Goal: Transaction & Acquisition: Purchase product/service

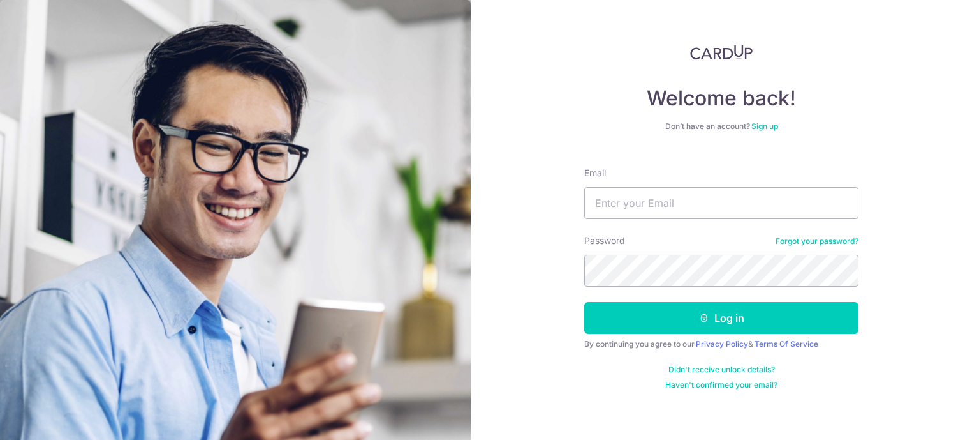
click at [722, 188] on input "Email" at bounding box center [721, 203] width 274 height 32
type input "ec_wj@hotmail.com"
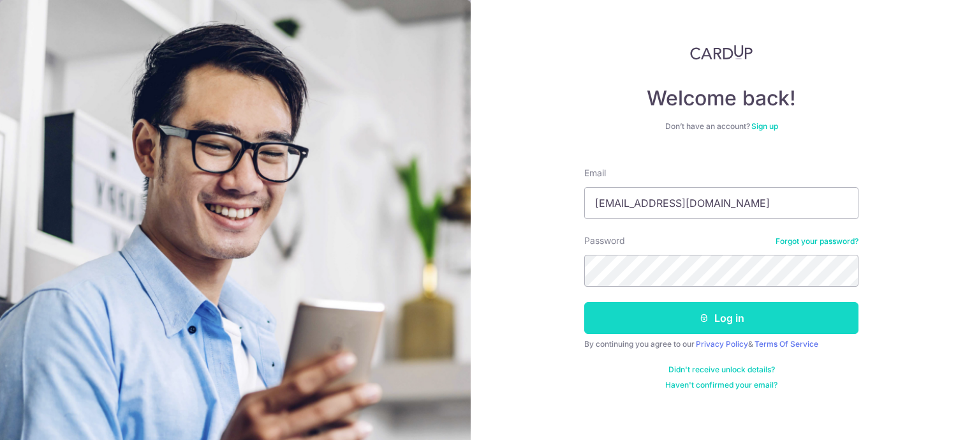
click at [715, 317] on button "Log in" at bounding box center [721, 318] width 274 height 32
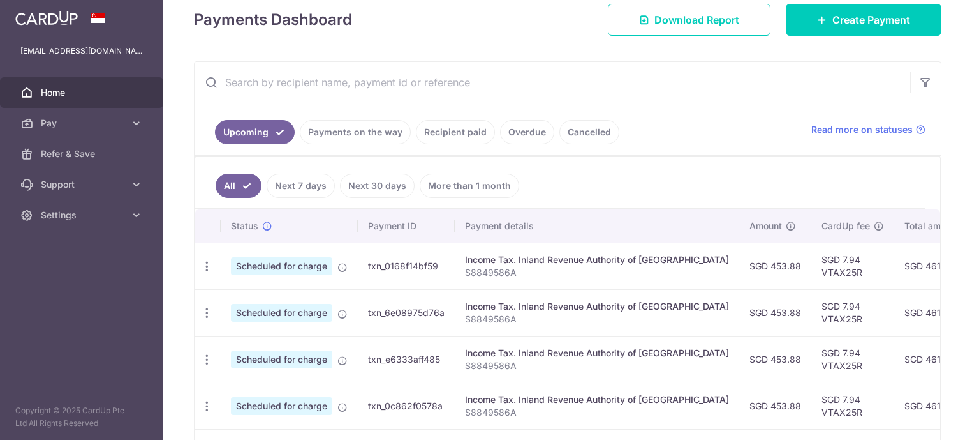
scroll to position [191, 0]
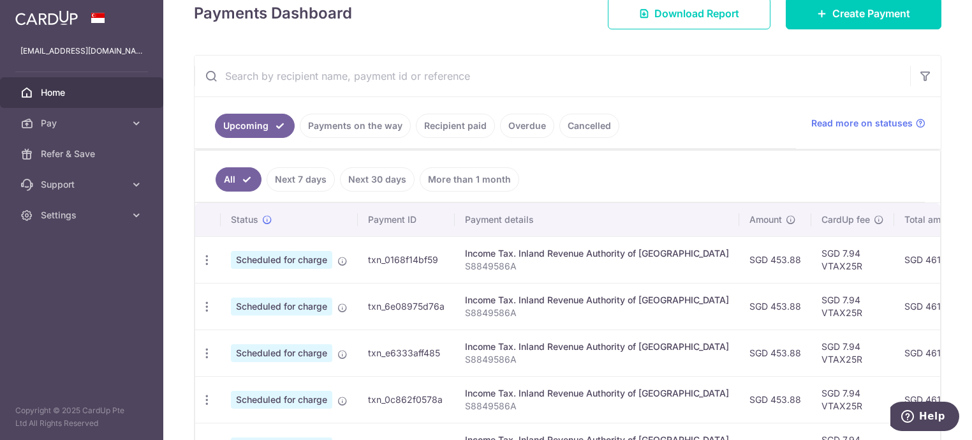
click at [454, 125] on link "Recipient paid" at bounding box center [455, 126] width 79 height 24
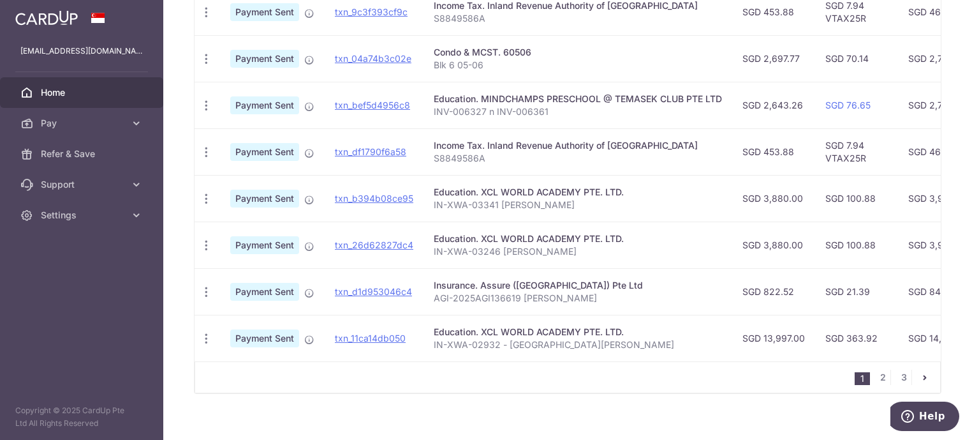
scroll to position [496, 0]
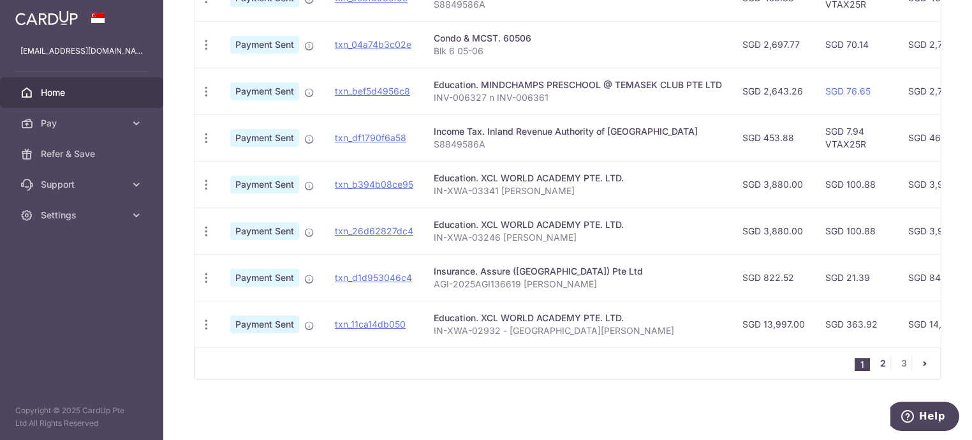
click at [876, 367] on link "2" at bounding box center [882, 362] width 15 height 15
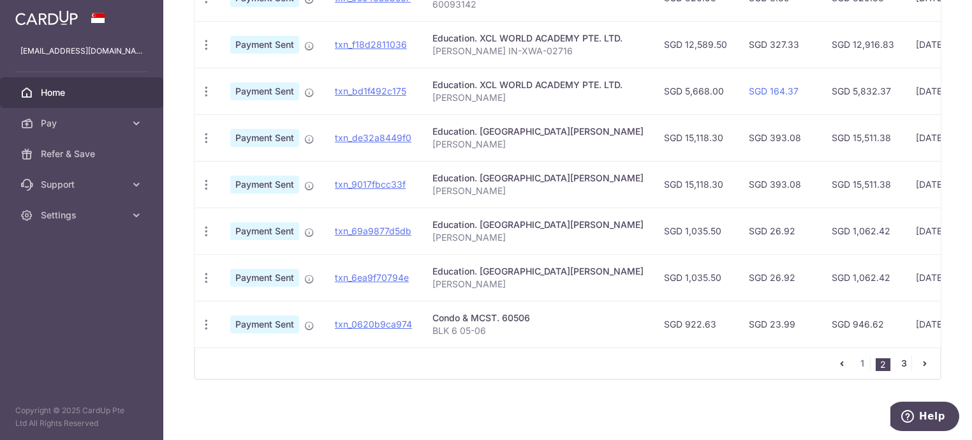
click at [898, 362] on link "3" at bounding box center [903, 362] width 15 height 15
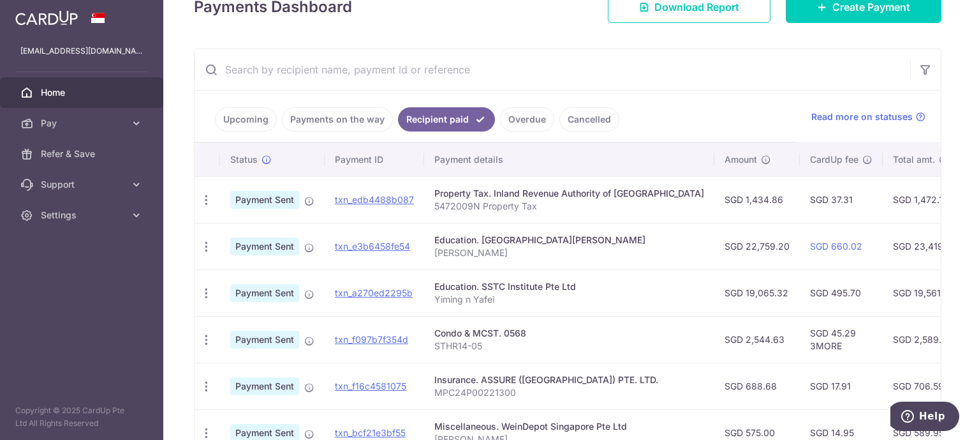
scroll to position [310, 0]
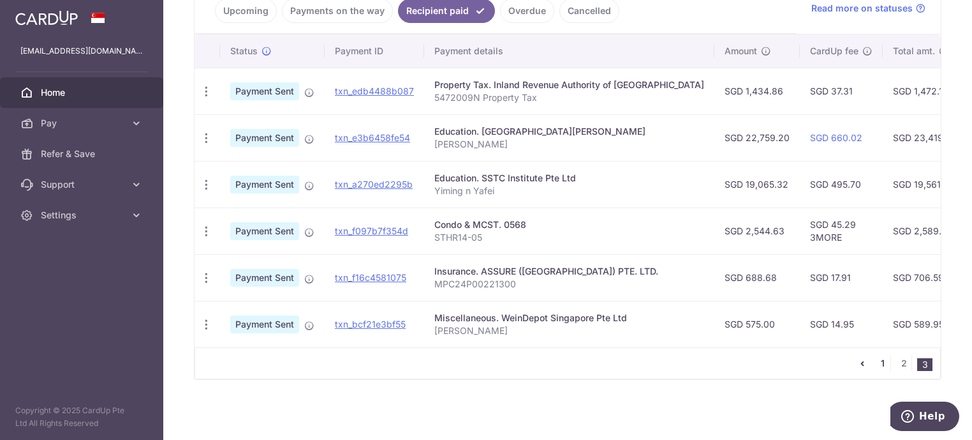
click at [878, 363] on link "1" at bounding box center [882, 362] width 15 height 15
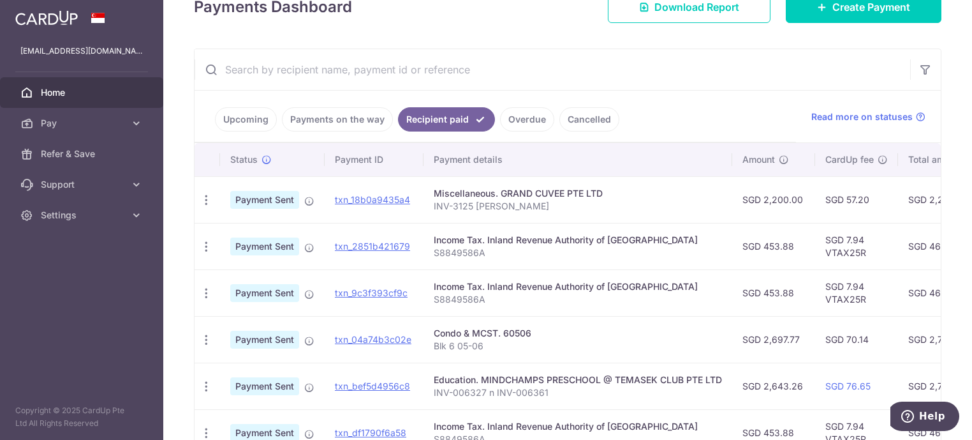
scroll to position [134, 0]
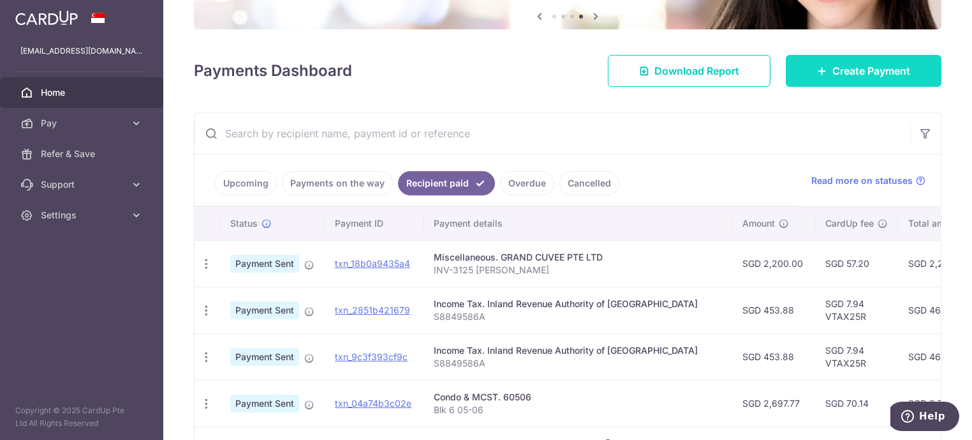
click at [886, 76] on span "Create Payment" at bounding box center [872, 70] width 78 height 15
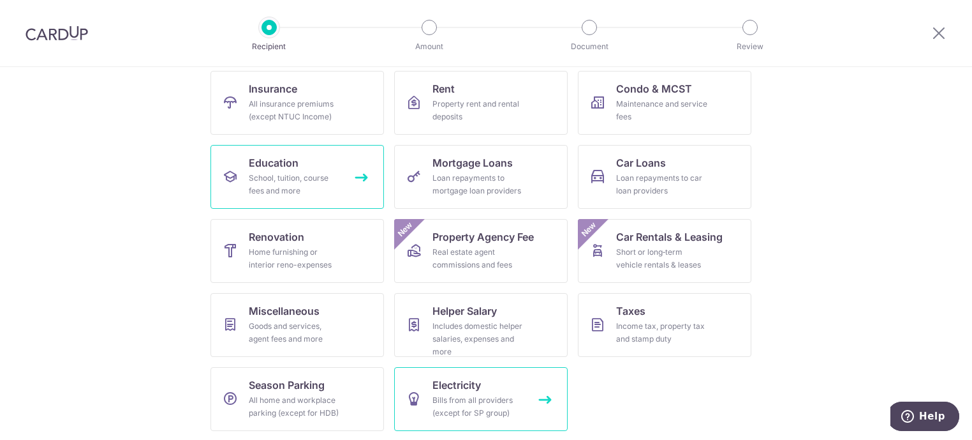
scroll to position [131, 0]
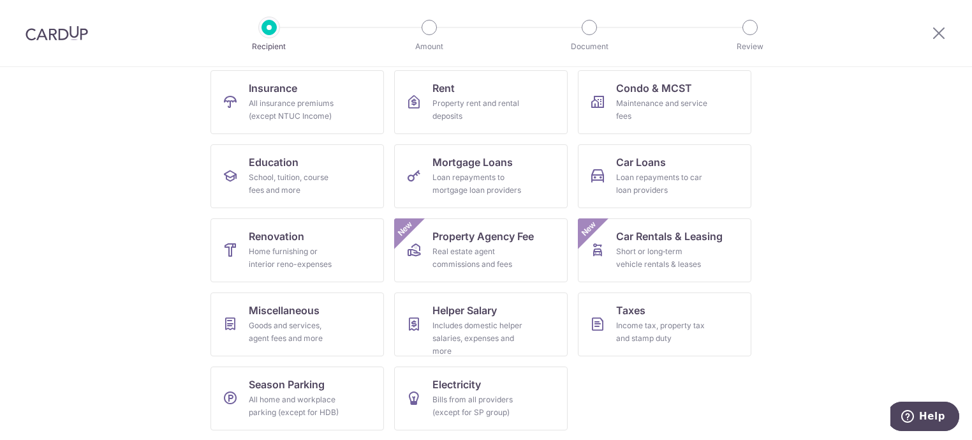
click at [622, 376] on ul "Insurance All insurance premiums (except NTUC Income) Rent Property rent and re…" at bounding box center [486, 255] width 551 height 370
click at [256, 173] on div "School, tuition, course fees and more" at bounding box center [295, 184] width 92 height 26
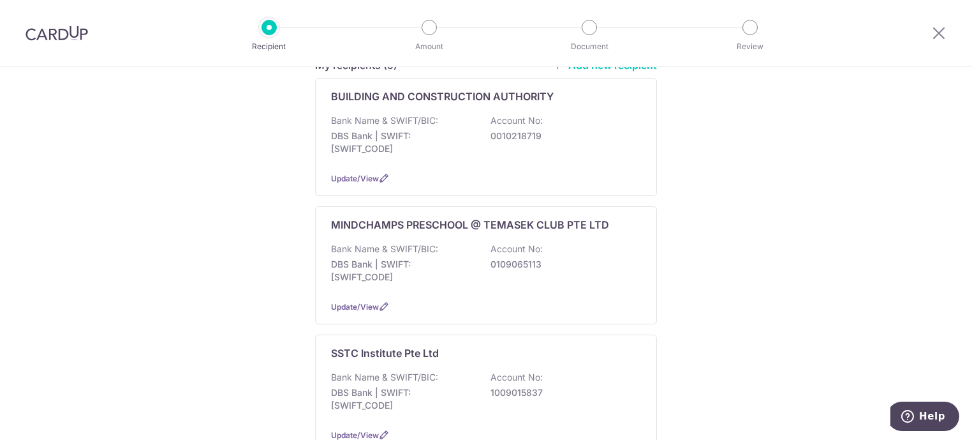
scroll to position [191, 0]
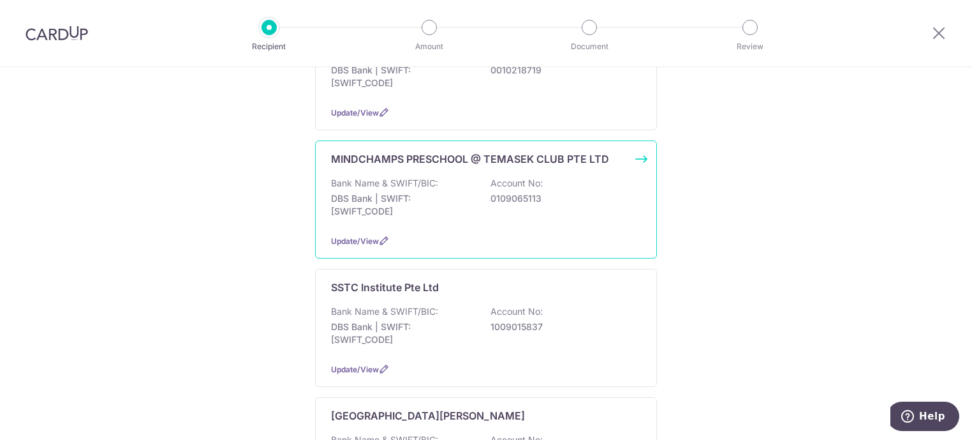
click at [489, 205] on div "Bank Name & SWIFT/BIC: DBS Bank | SWIFT: DBSSSGSGXXX Account No: 0109065113" at bounding box center [486, 200] width 310 height 47
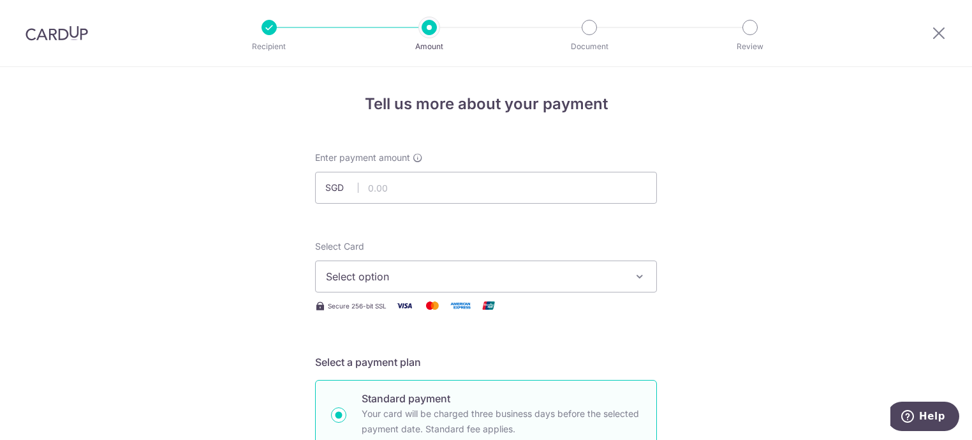
scroll to position [64, 0]
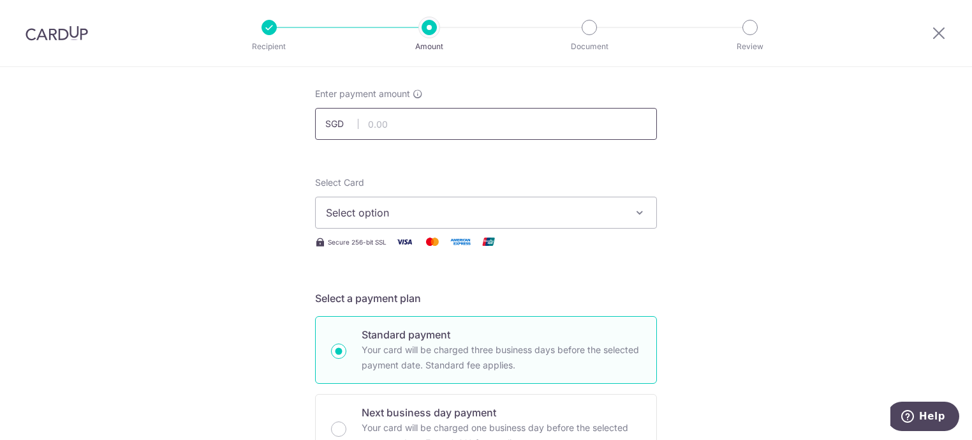
click at [403, 123] on input "text" at bounding box center [486, 124] width 342 height 32
type input "715.36"
click at [410, 205] on span "Select option" at bounding box center [474, 212] width 297 height 15
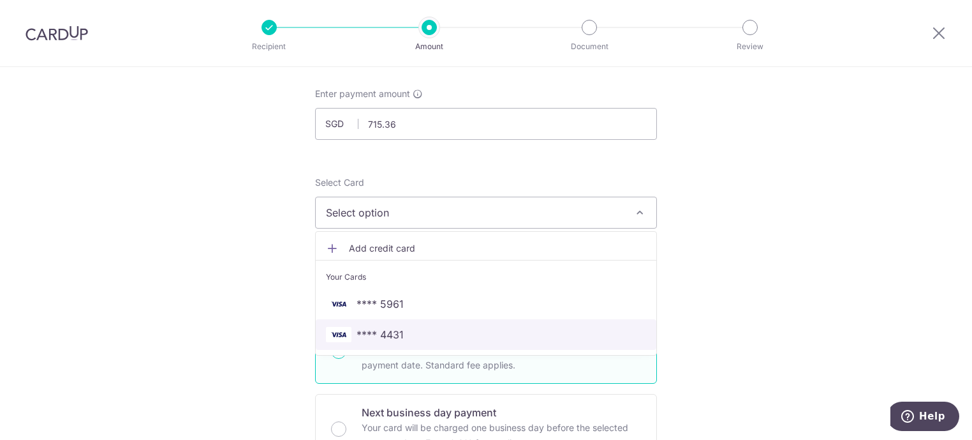
click at [424, 336] on span "**** 4431" at bounding box center [486, 334] width 320 height 15
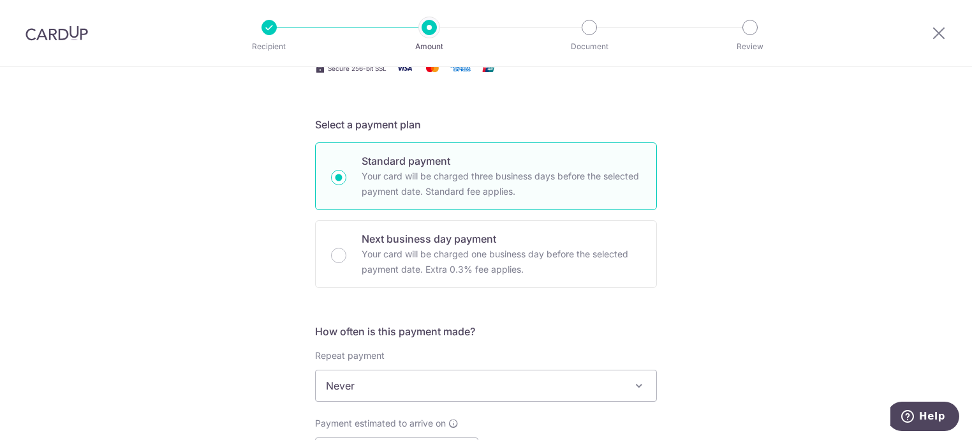
scroll to position [319, 0]
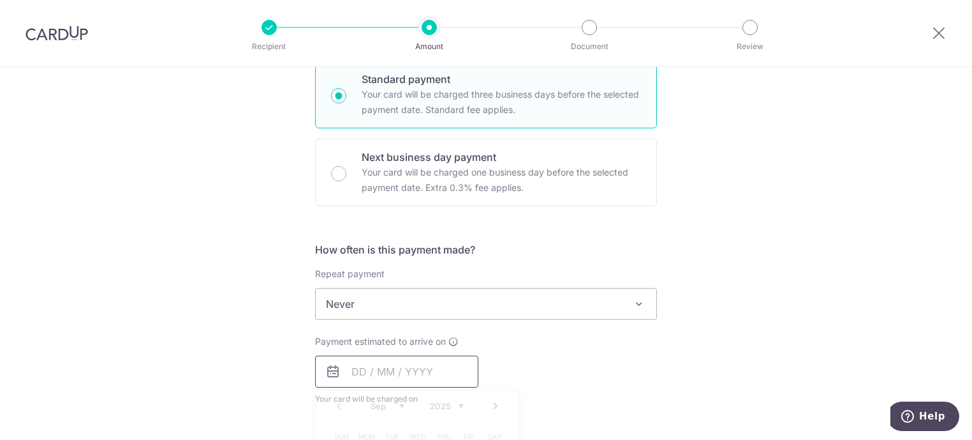
click at [382, 367] on input "text" at bounding box center [396, 371] width 163 height 32
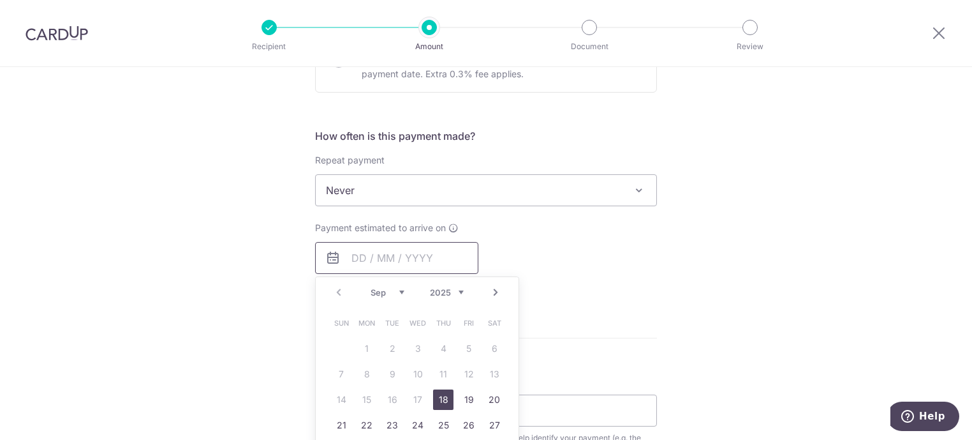
scroll to position [447, 0]
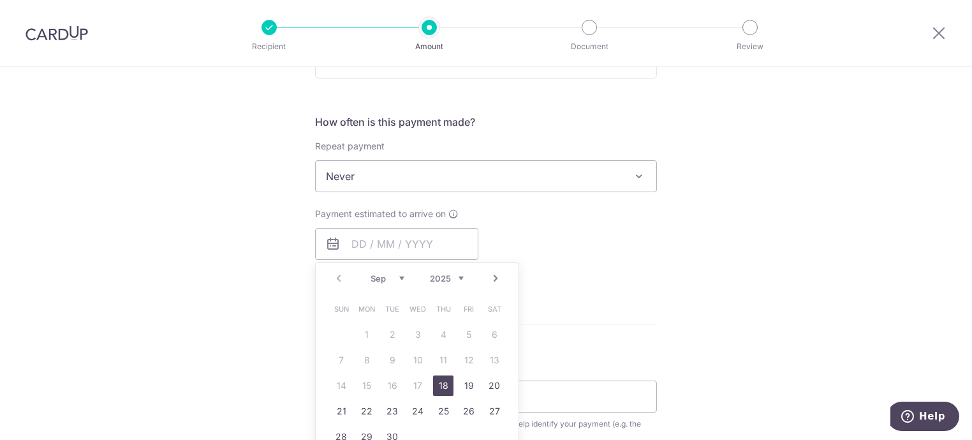
click at [438, 382] on link "18" at bounding box center [443, 385] width 20 height 20
type input "[DATE]"
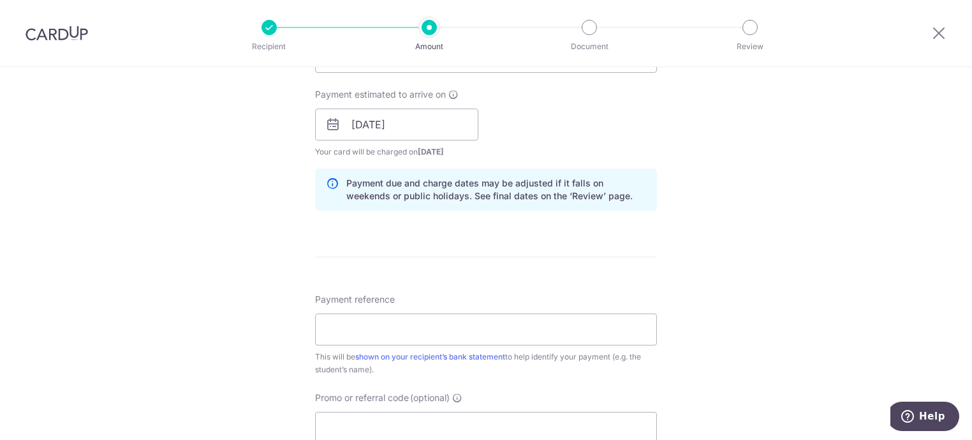
scroll to position [638, 0]
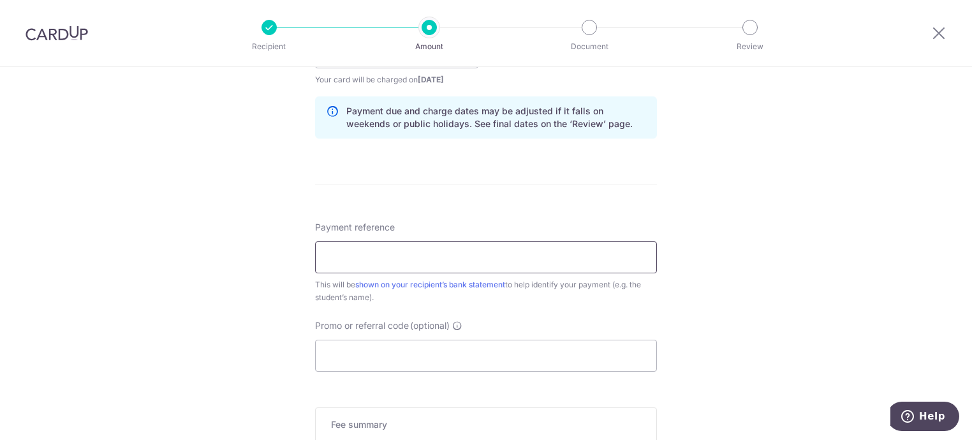
click at [463, 265] on input "Payment reference" at bounding box center [486, 257] width 342 height 32
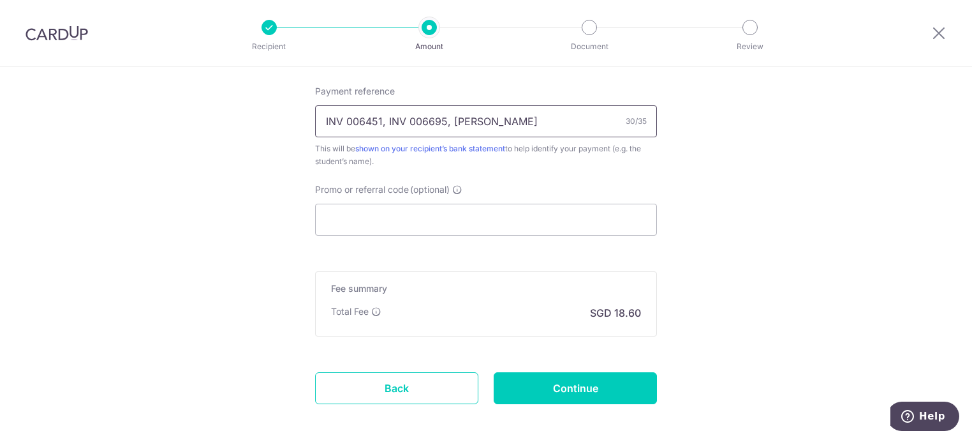
scroll to position [829, 0]
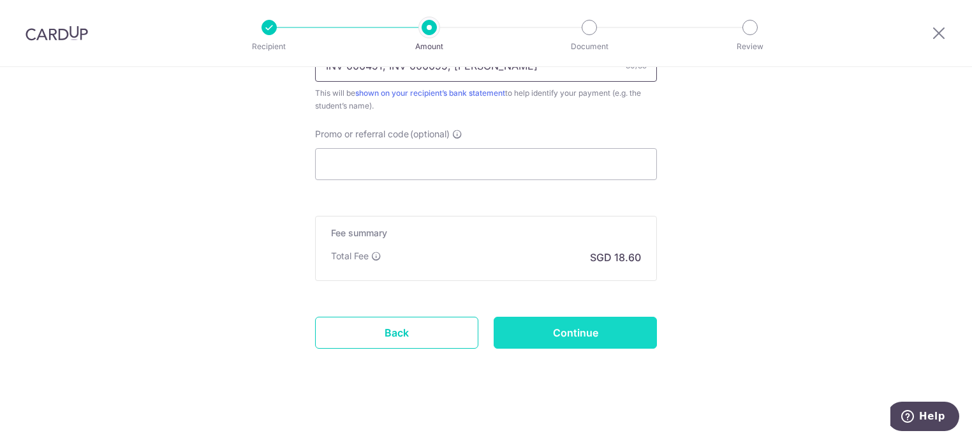
type input "INV 006451, INV 006695, ELIJAH"
click at [571, 327] on input "Continue" at bounding box center [575, 332] width 163 height 32
type input "Create Schedule"
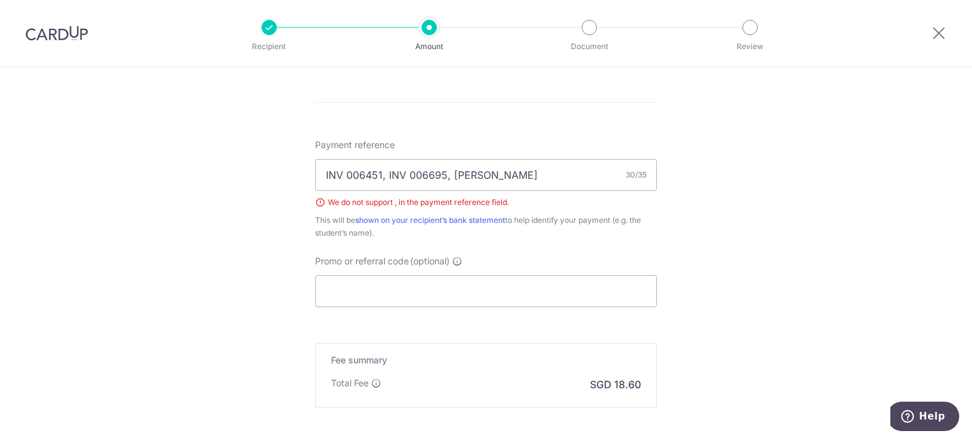
scroll to position [593, 0]
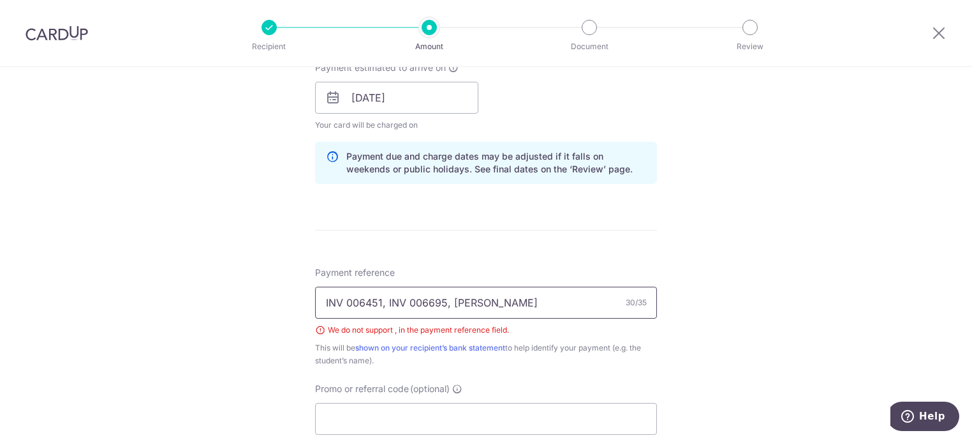
click at [445, 302] on input "INV 006451, INV 006695, [PERSON_NAME]" at bounding box center [486, 302] width 342 height 32
click at [383, 302] on input "INV 006451, INV 006695 ELIJAH" at bounding box center [486, 302] width 342 height 32
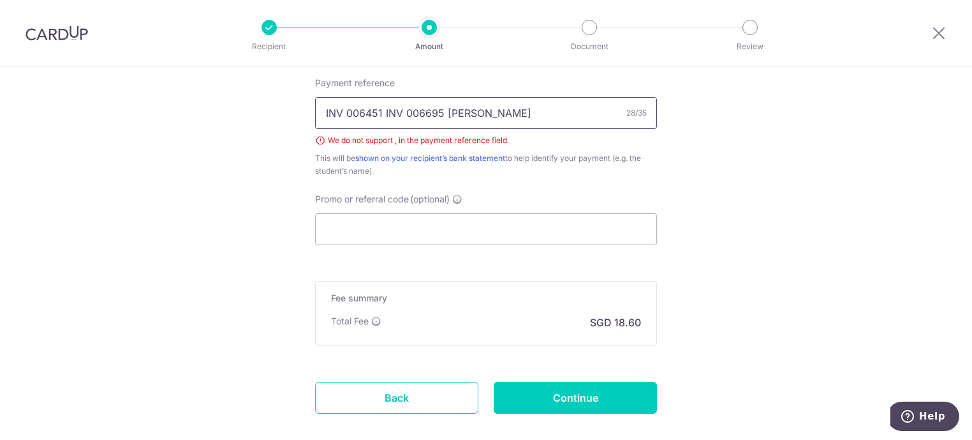
scroll to position [850, 0]
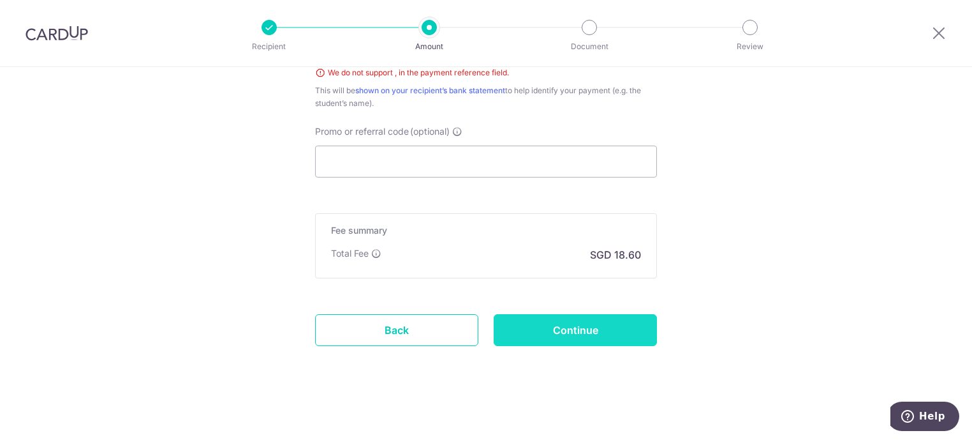
type input "INV 006451 INV 006695 ELIJAH"
click at [590, 327] on input "Continue" at bounding box center [575, 330] width 163 height 32
type input "Create Schedule"
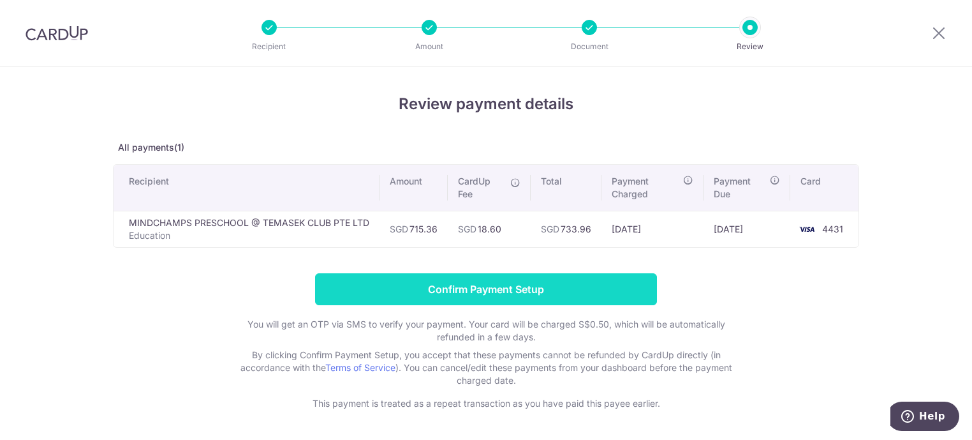
click at [551, 283] on input "Confirm Payment Setup" at bounding box center [486, 289] width 342 height 32
